Goal: Find specific page/section: Find specific page/section

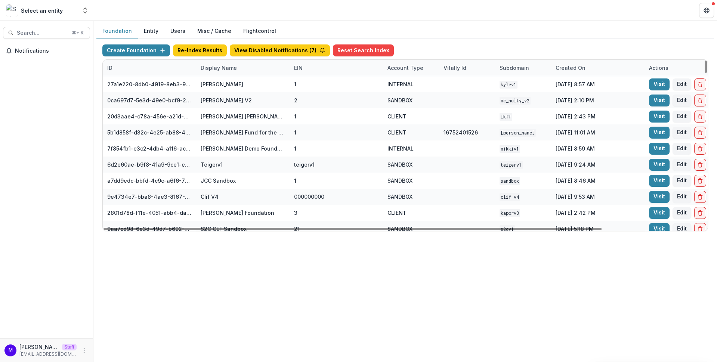
click at [220, 66] on div "Display Name" at bounding box center [218, 68] width 45 height 8
click at [225, 86] on input at bounding box center [242, 84] width 90 height 12
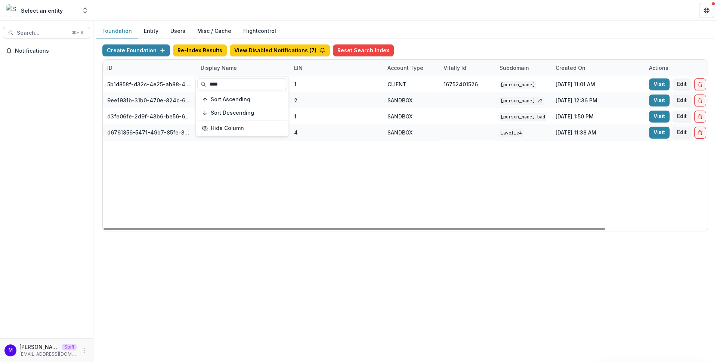
type input "****"
click at [341, 18] on header at bounding box center [405, 10] width 624 height 21
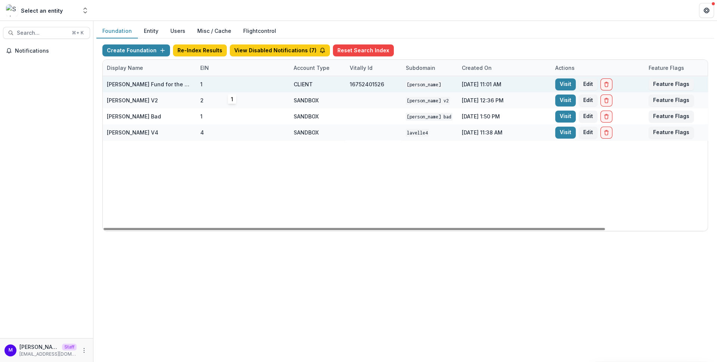
scroll to position [0, 99]
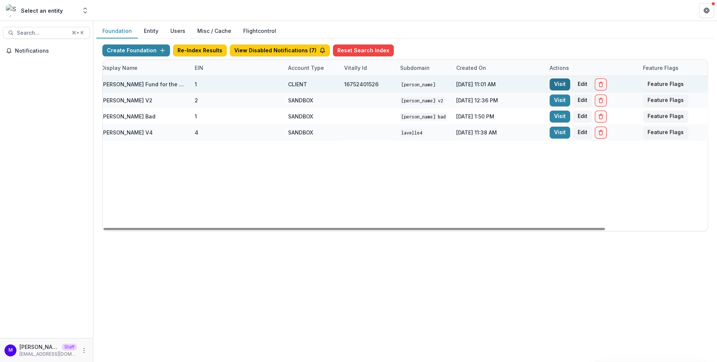
click at [562, 81] on link "Visit" at bounding box center [560, 84] width 21 height 12
